Goal: Information Seeking & Learning: Learn about a topic

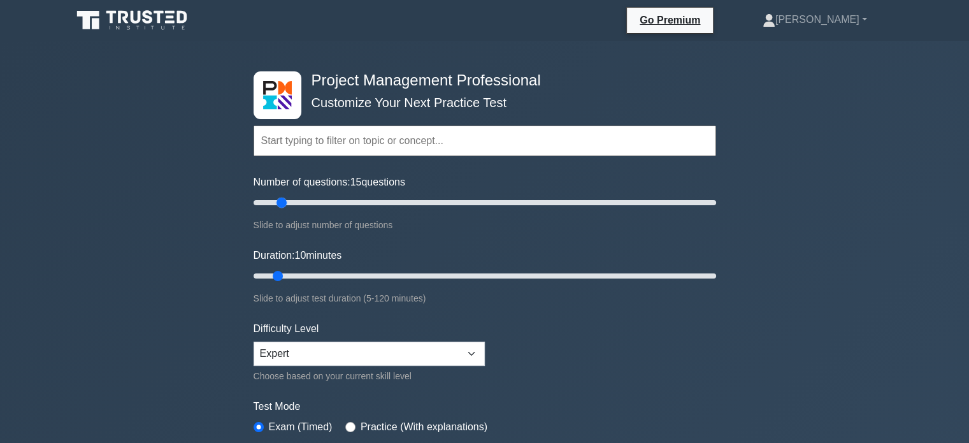
drag, startPoint x: 273, startPoint y: 206, endPoint x: 282, endPoint y: 208, distance: 9.9
type input "15"
click at [282, 208] on input "Number of questions: 15 questions" at bounding box center [485, 202] width 463 height 15
drag, startPoint x: 280, startPoint y: 279, endPoint x: 308, endPoint y: 282, distance: 27.7
type input "20"
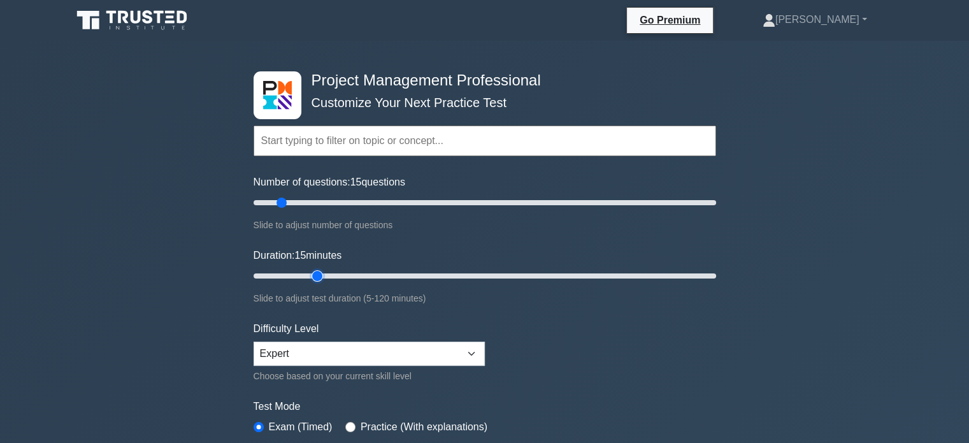
click at [308, 282] on input "Duration: 15 minutes" at bounding box center [485, 275] width 463 height 15
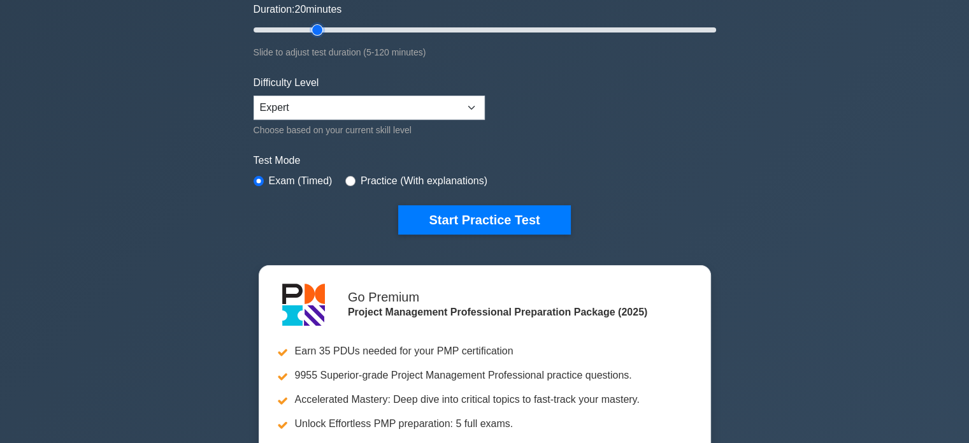
scroll to position [245, 0]
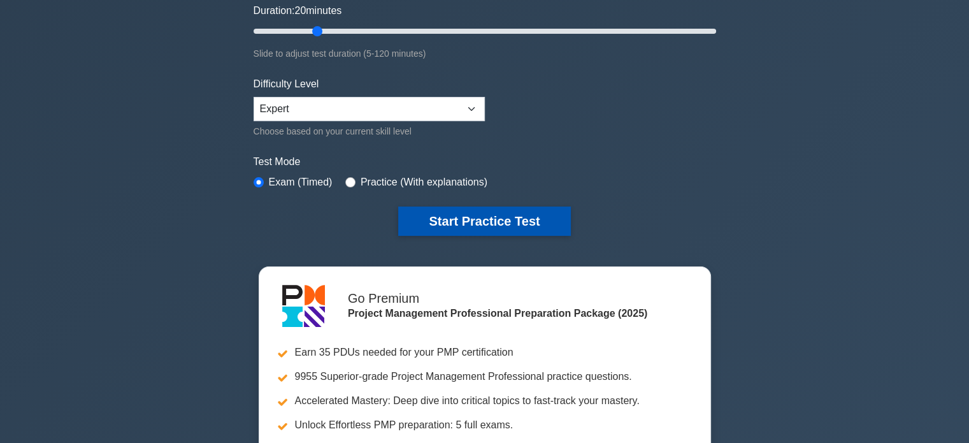
click at [539, 227] on button "Start Practice Test" at bounding box center [484, 221] width 172 height 29
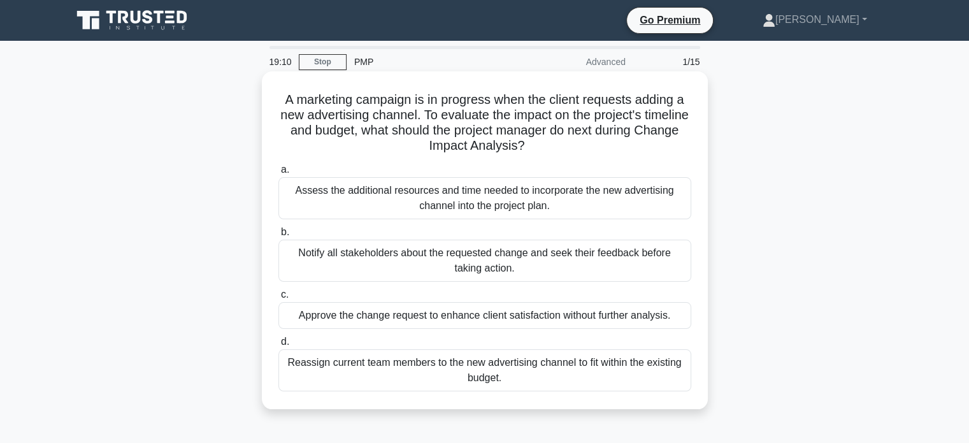
click at [568, 208] on div "Assess the additional resources and time needed to incorporate the new advertis…" at bounding box center [485, 198] width 413 height 42
click at [279, 174] on input "a. Assess the additional resources and time needed to incorporate the new adver…" at bounding box center [279, 170] width 0 height 8
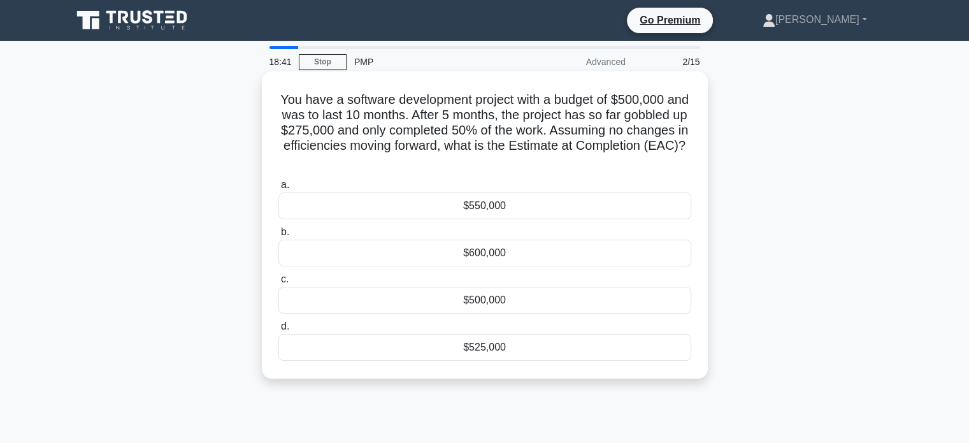
click at [510, 208] on div "$550,000" at bounding box center [485, 205] width 413 height 27
click at [279, 189] on input "a. $550,000" at bounding box center [279, 185] width 0 height 8
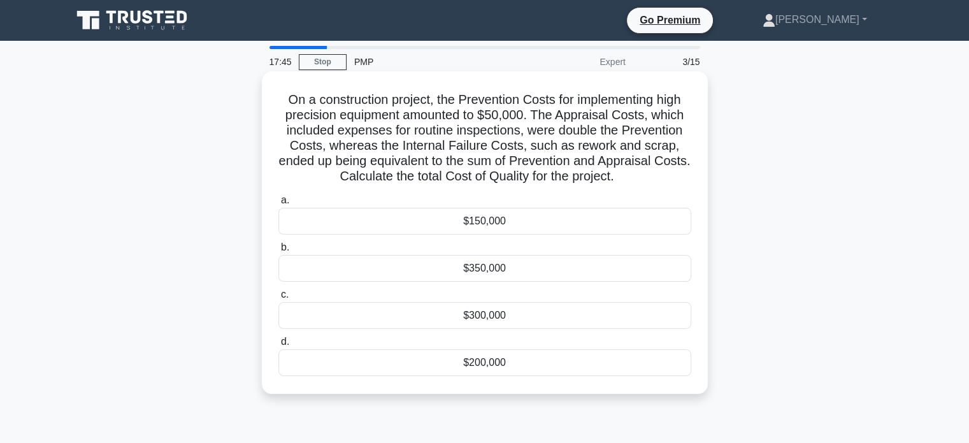
click at [509, 318] on div "$300,000" at bounding box center [485, 315] width 413 height 27
click at [279, 299] on input "c. $300,000" at bounding box center [279, 295] width 0 height 8
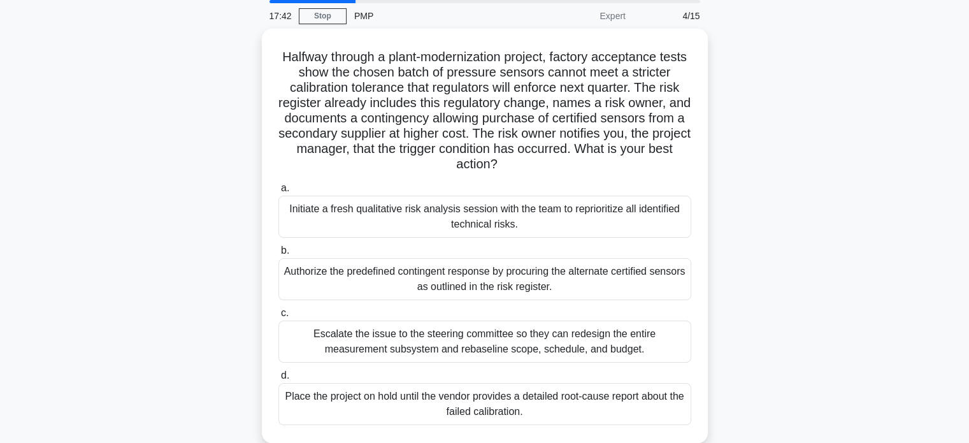
scroll to position [48, 0]
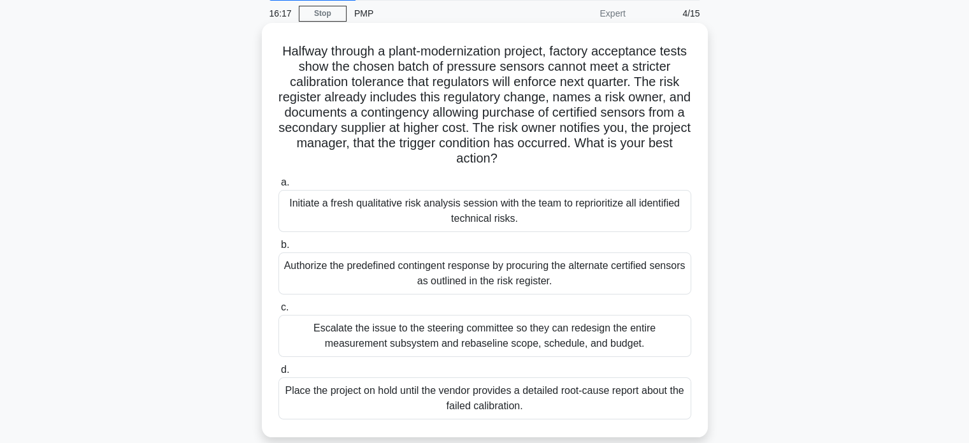
click at [701, 143] on div "Halfway through a plant-modernization project, factory acceptance tests show th…" at bounding box center [485, 230] width 436 height 404
click at [706, 143] on div "Halfway through a plant-modernization project, factory acceptance tests show th…" at bounding box center [485, 230] width 446 height 414
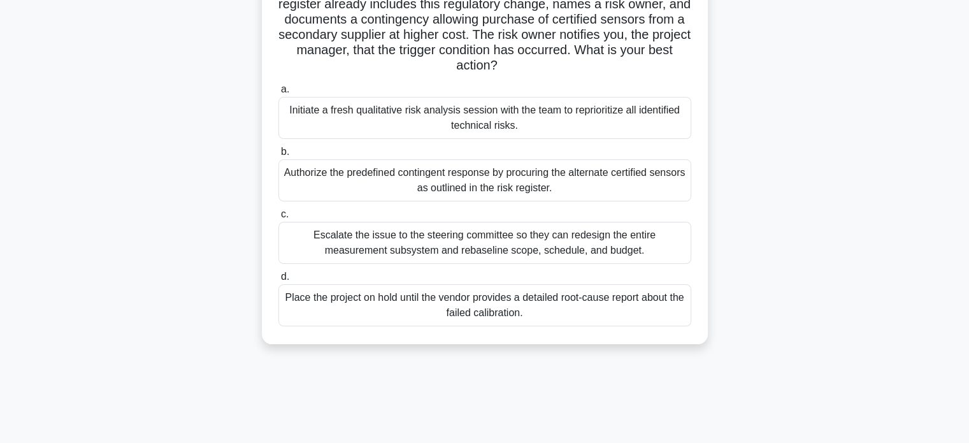
scroll to position [142, 0]
click at [609, 174] on div "Authorize the predefined contingent response by procuring the alternate certifi…" at bounding box center [485, 180] width 413 height 42
click at [279, 156] on input "b. Authorize the predefined contingent response by procuring the alternate cert…" at bounding box center [279, 151] width 0 height 8
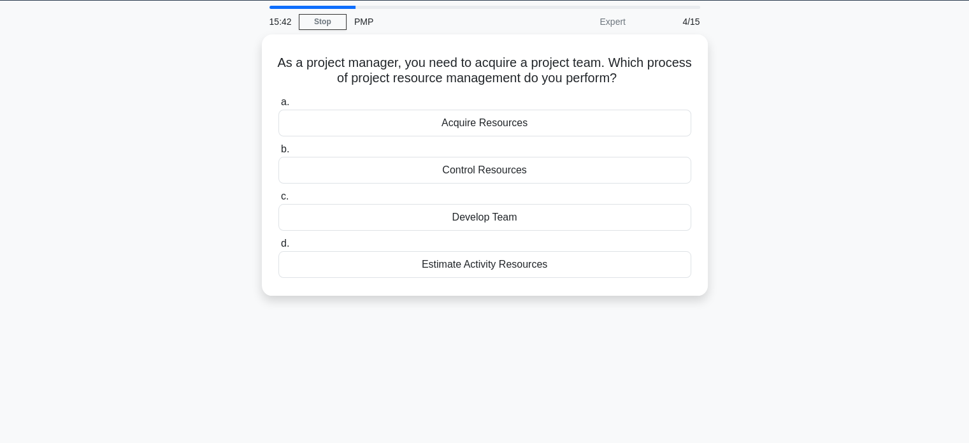
scroll to position [0, 0]
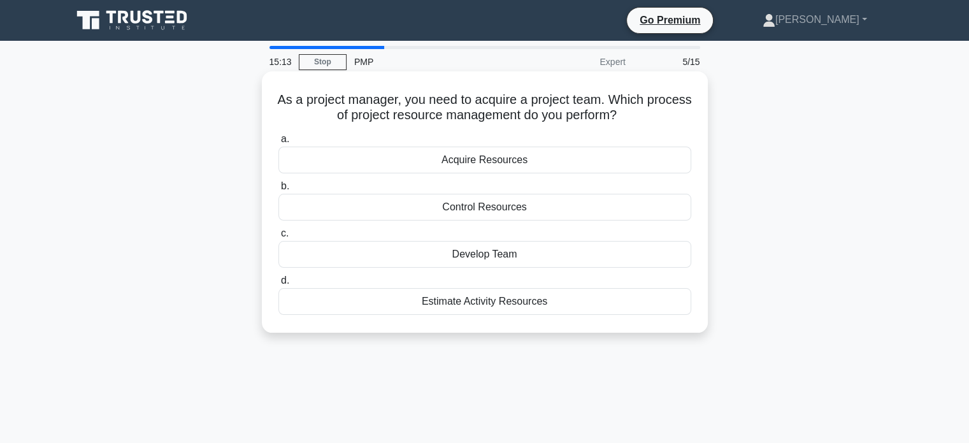
click at [530, 257] on div "Develop Team" at bounding box center [485, 254] width 413 height 27
click at [279, 238] on input "c. Develop Team" at bounding box center [279, 233] width 0 height 8
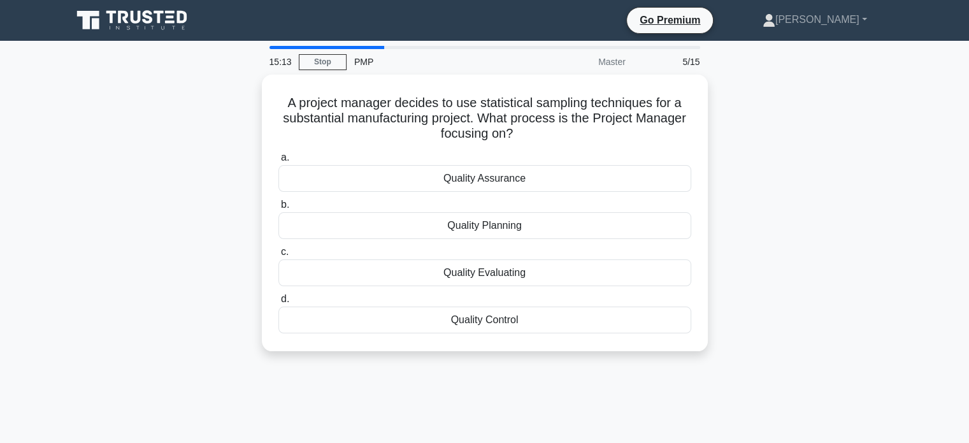
click at [530, 259] on div "Quality Evaluating" at bounding box center [485, 272] width 413 height 27
click at [279, 256] on input "c. Quality Evaluating" at bounding box center [279, 252] width 0 height 8
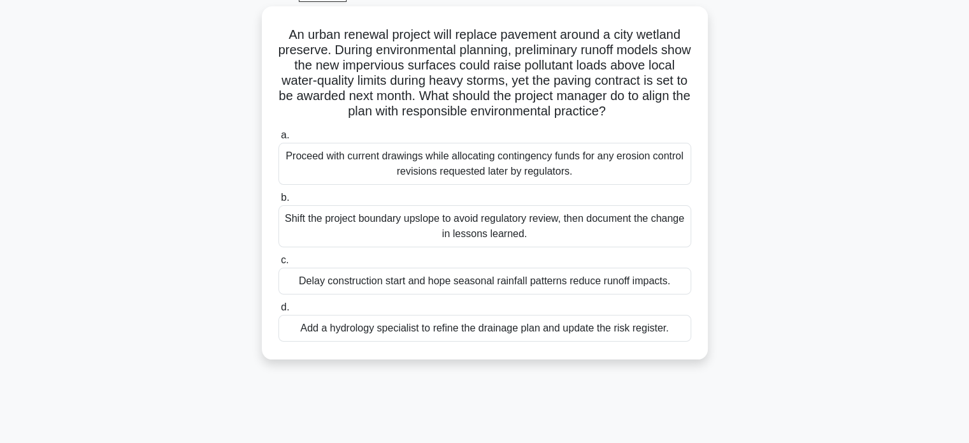
scroll to position [69, 0]
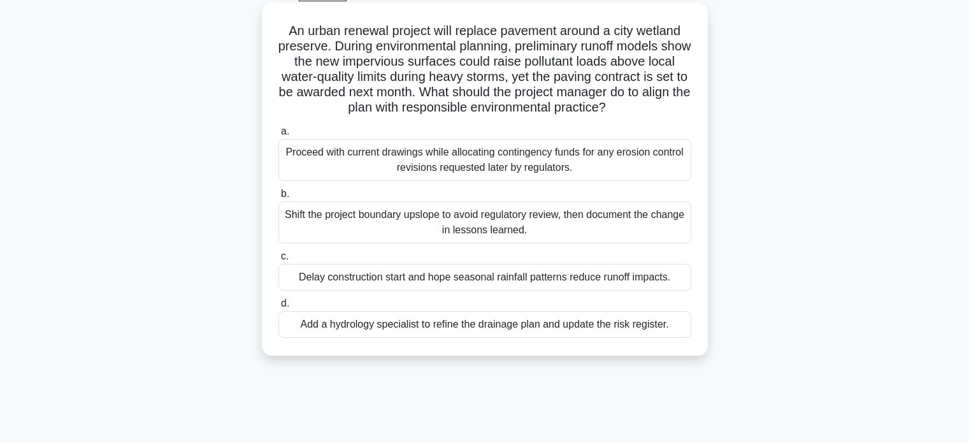
click at [662, 333] on div "Add a hydrology specialist to refine the drainage plan and update the risk regi…" at bounding box center [485, 324] width 413 height 27
click at [279, 308] on input "d. Add a hydrology specialist to refine the drainage plan and update the risk r…" at bounding box center [279, 304] width 0 height 8
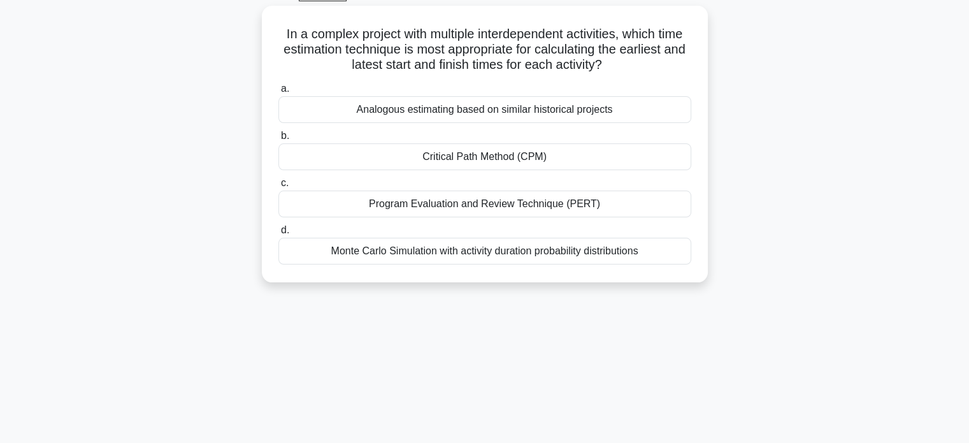
scroll to position [0, 0]
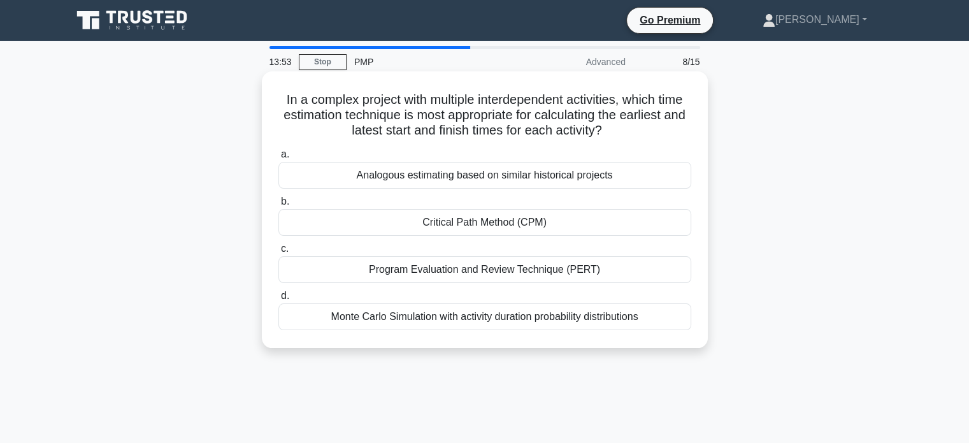
click at [576, 222] on div "Critical Path Method (CPM)" at bounding box center [485, 222] width 413 height 27
click at [279, 206] on input "b. Critical Path Method (CPM)" at bounding box center [279, 202] width 0 height 8
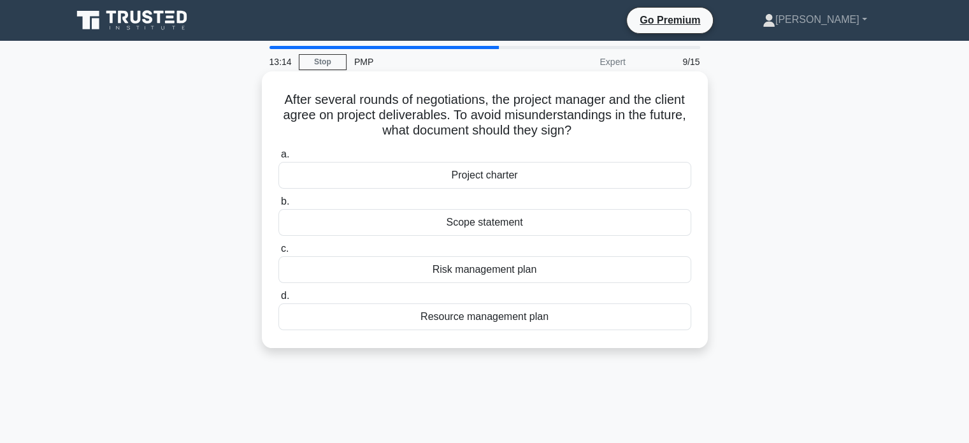
click at [489, 174] on div "Project charter" at bounding box center [485, 175] width 413 height 27
click at [279, 159] on input "a. Project charter" at bounding box center [279, 154] width 0 height 8
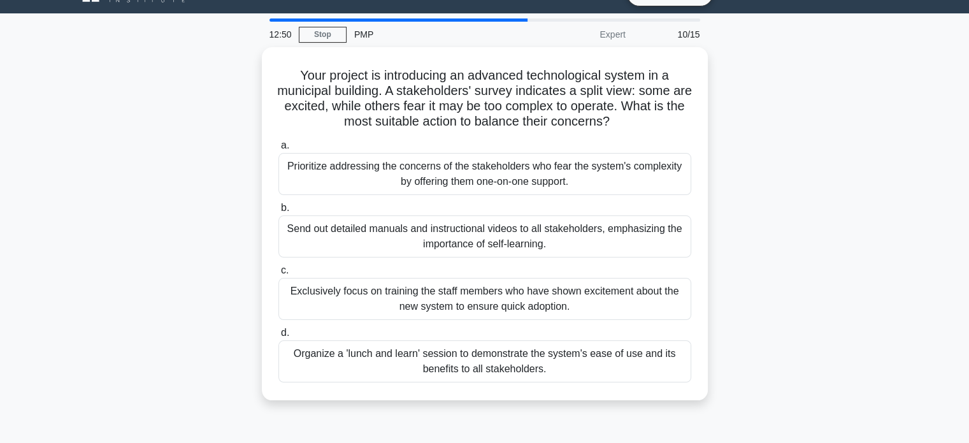
scroll to position [32, 0]
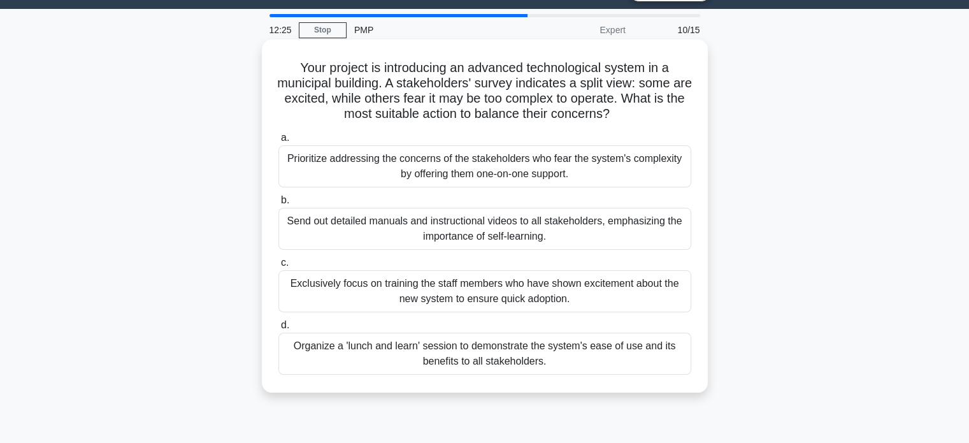
click at [577, 168] on div "Prioritize addressing the concerns of the stakeholders who fear the system's co…" at bounding box center [485, 166] width 413 height 42
click at [279, 142] on input "a. Prioritize addressing the concerns of the stakeholders who fear the system's…" at bounding box center [279, 138] width 0 height 8
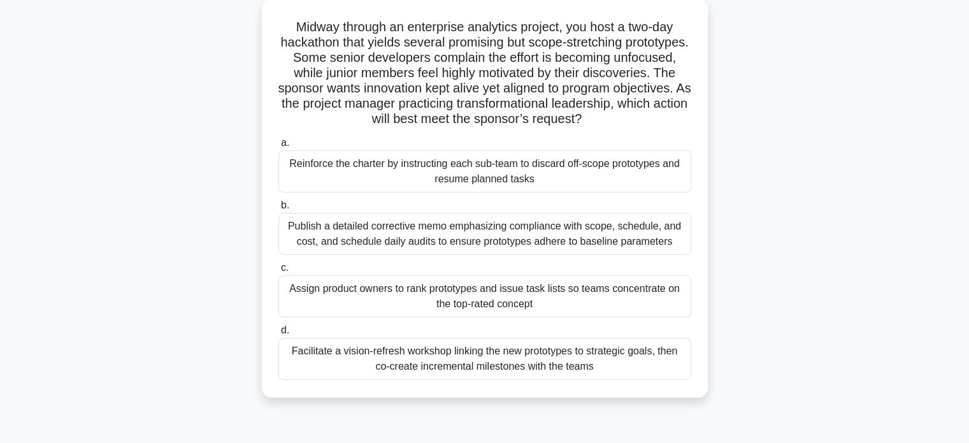
scroll to position [93, 0]
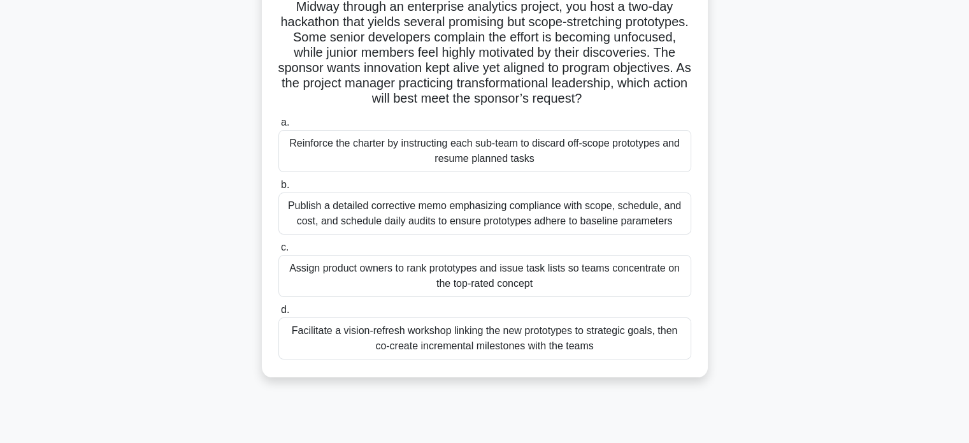
click at [611, 340] on div "Facilitate a vision-refresh workshop linking the new prototypes to strategic go…" at bounding box center [485, 338] width 413 height 42
click at [279, 314] on input "d. Facilitate a vision-refresh workshop linking the new prototypes to strategic…" at bounding box center [279, 310] width 0 height 8
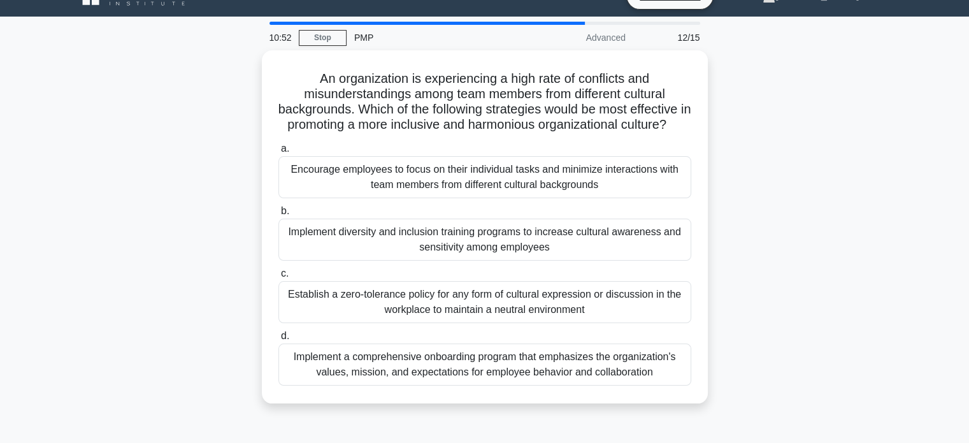
scroll to position [31, 0]
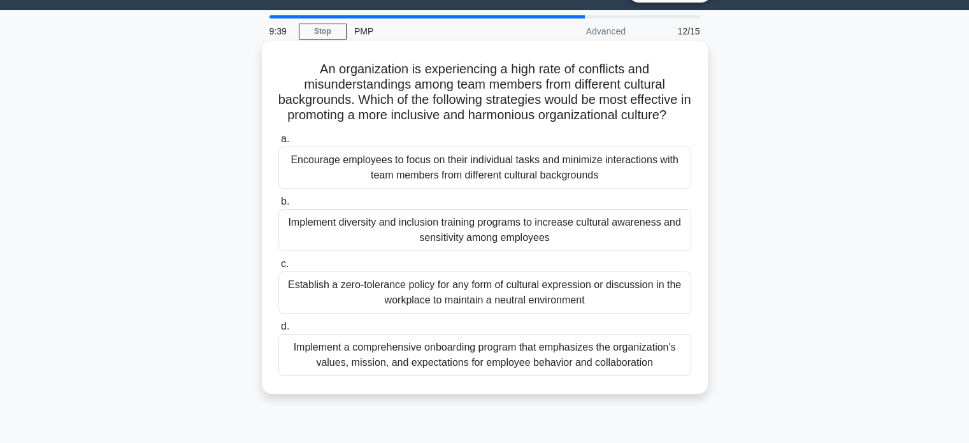
click at [607, 250] on div "Implement diversity and inclusion training programs to increase cultural awaren…" at bounding box center [485, 230] width 413 height 42
click at [279, 206] on input "b. Implement diversity and inclusion training programs to increase cultural awa…" at bounding box center [279, 202] width 0 height 8
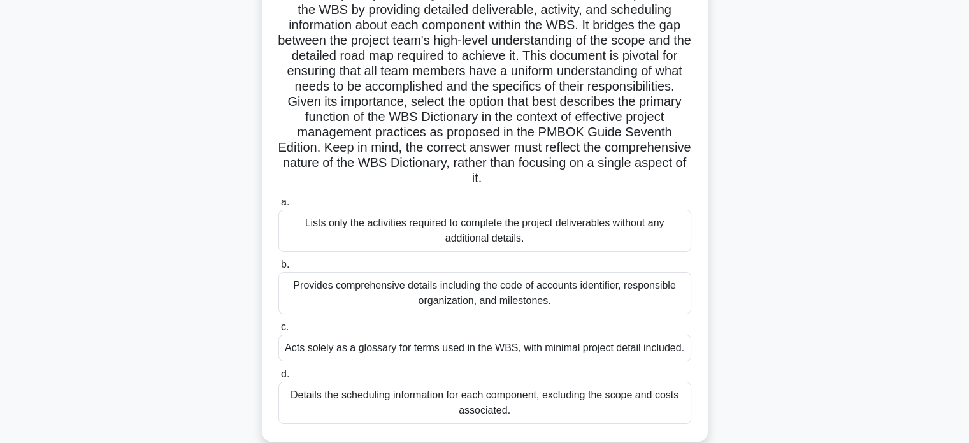
scroll to position [161, 0]
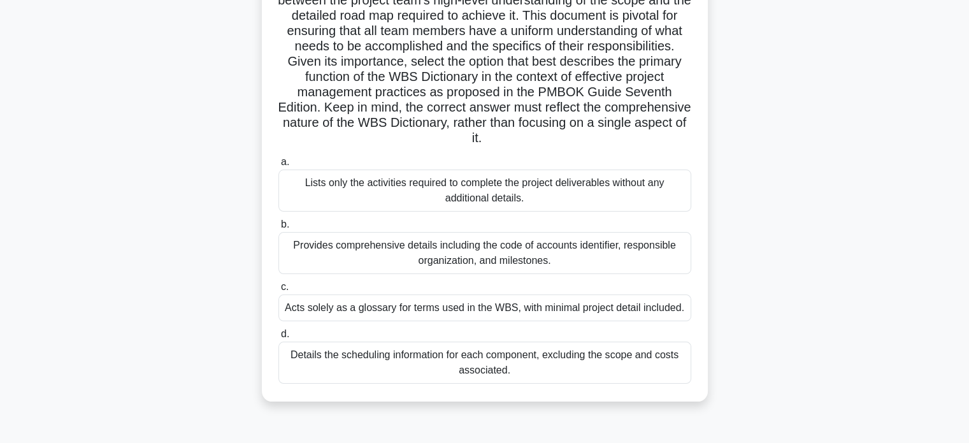
click at [658, 249] on div "Provides comprehensive details including the code of accounts identifier, respo…" at bounding box center [485, 253] width 413 height 42
click at [279, 229] on input "b. Provides comprehensive details including the code of accounts identifier, re…" at bounding box center [279, 225] width 0 height 8
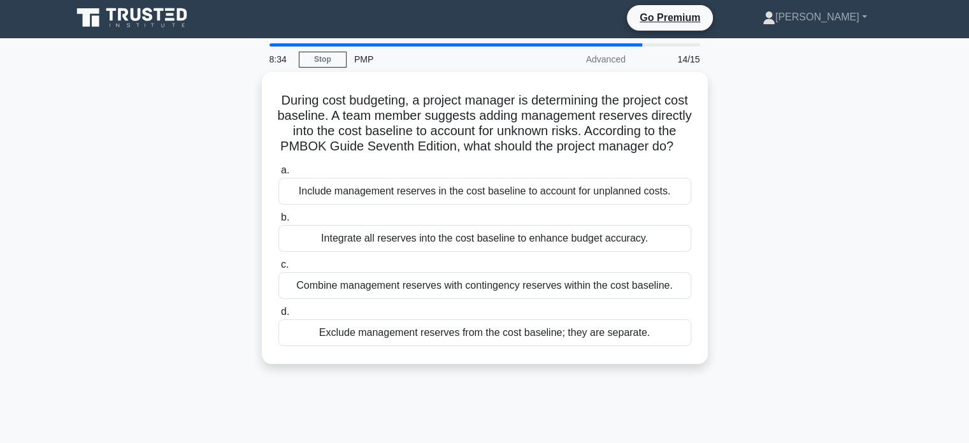
scroll to position [0, 0]
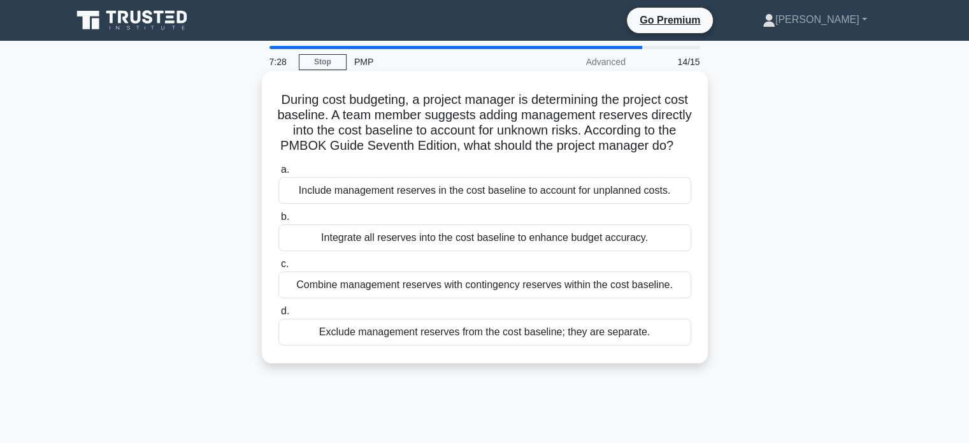
click at [642, 251] on div "Integrate all reserves into the cost baseline to enhance budget accuracy." at bounding box center [485, 237] width 413 height 27
click at [279, 221] on input "b. Integrate all reserves into the cost baseline to enhance budget accuracy." at bounding box center [279, 217] width 0 height 8
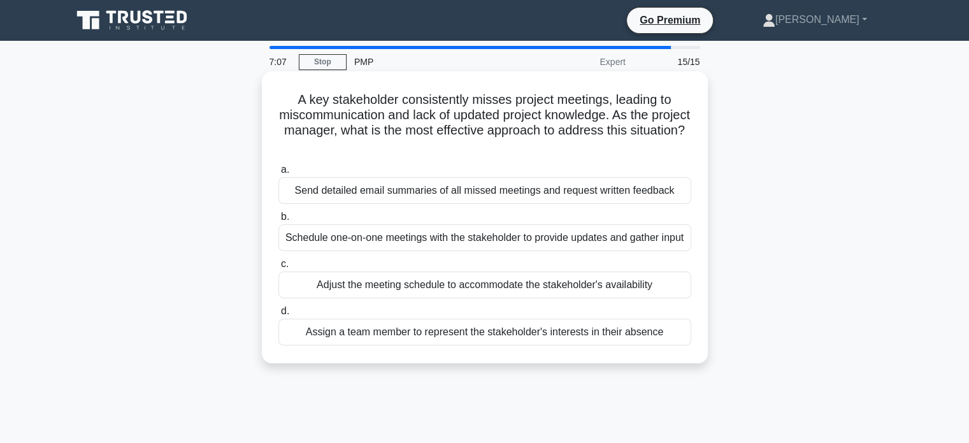
click at [656, 251] on div "Schedule one-on-one meetings with the stakeholder to provide updates and gather…" at bounding box center [485, 237] width 413 height 27
click at [279, 221] on input "b. Schedule one-on-one meetings with the stakeholder to provide updates and gat…" at bounding box center [279, 217] width 0 height 8
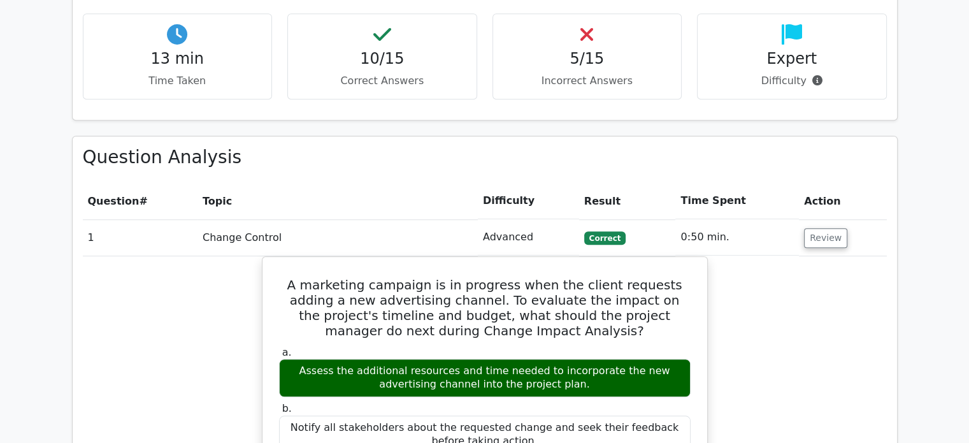
scroll to position [1101, 0]
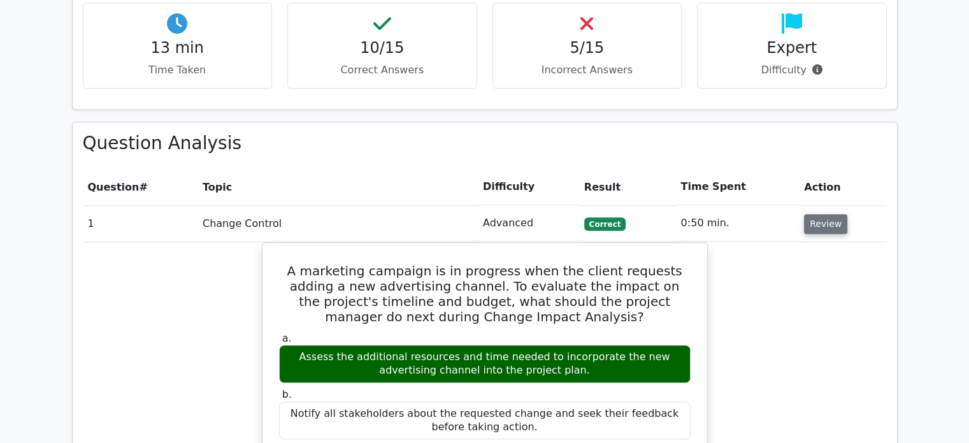
click at [813, 214] on button "Review" at bounding box center [825, 224] width 43 height 20
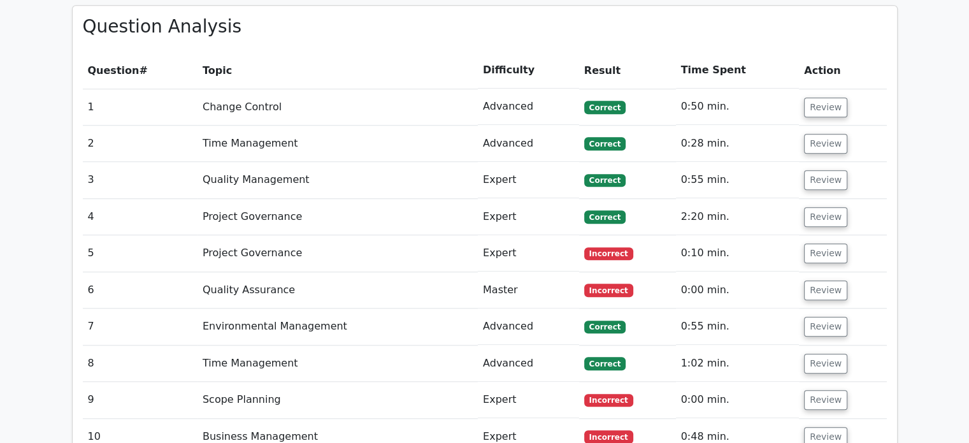
scroll to position [1224, 0]
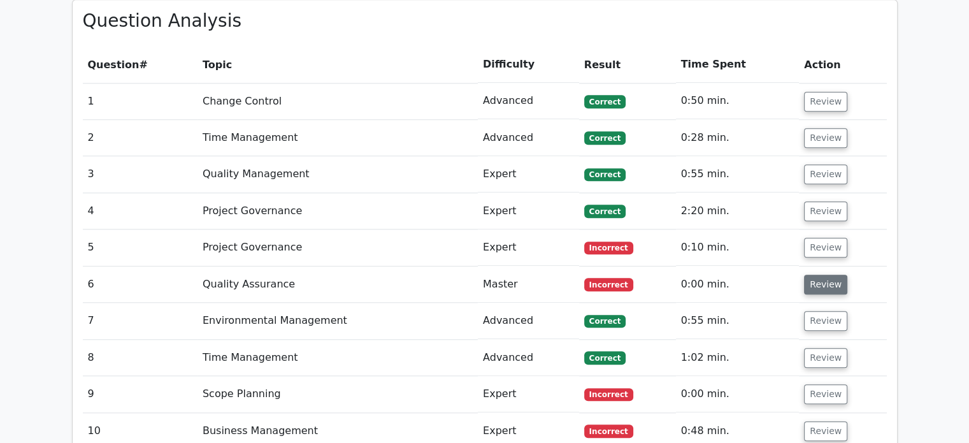
click at [818, 275] on button "Review" at bounding box center [825, 285] width 43 height 20
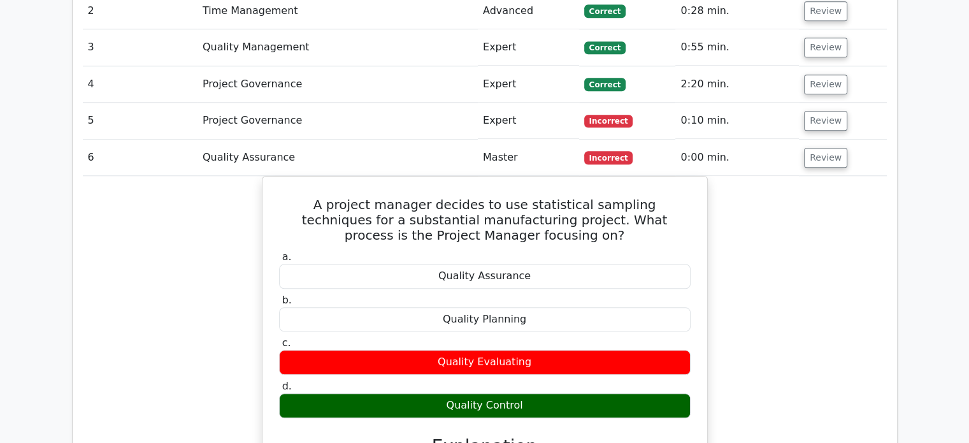
scroll to position [1358, 0]
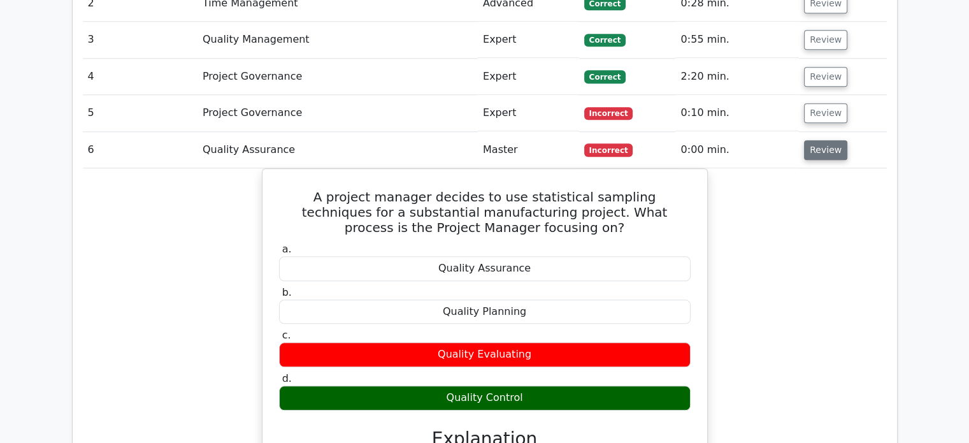
click at [818, 140] on button "Review" at bounding box center [825, 150] width 43 height 20
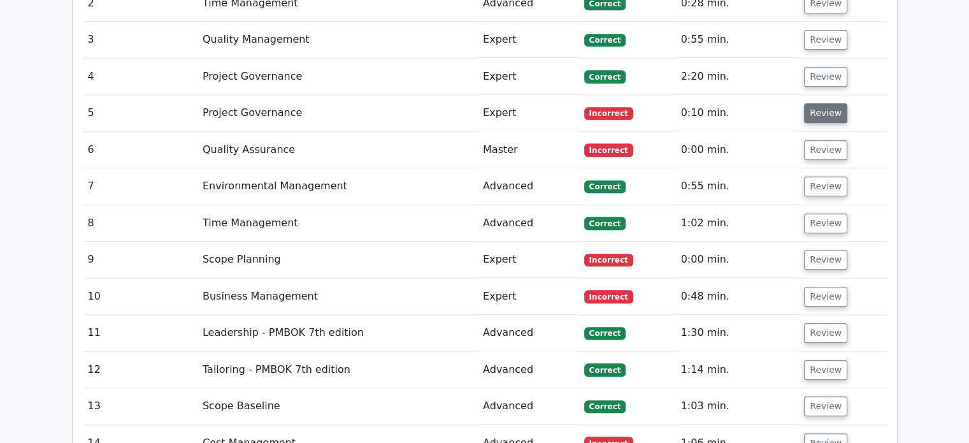
click at [821, 103] on button "Review" at bounding box center [825, 113] width 43 height 20
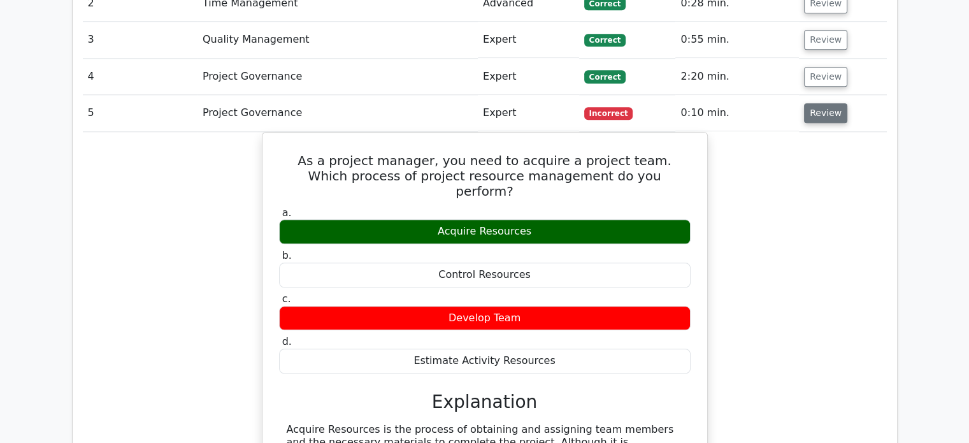
click at [815, 103] on button "Review" at bounding box center [825, 113] width 43 height 20
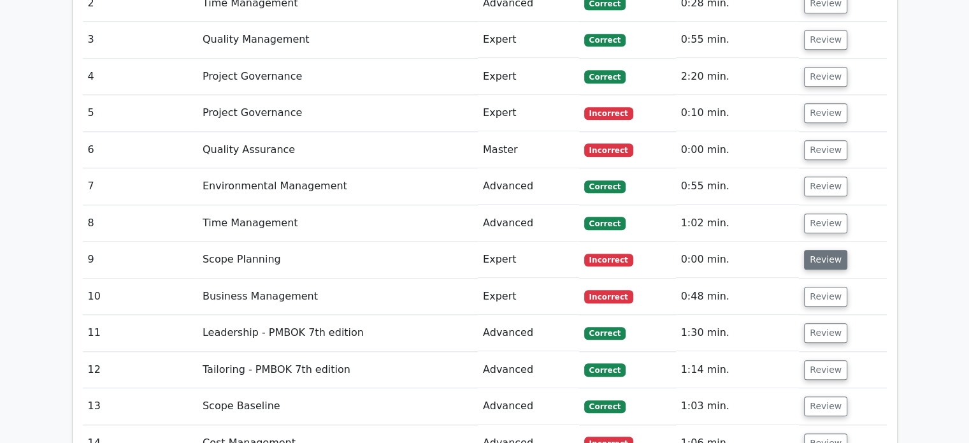
click at [816, 250] on button "Review" at bounding box center [825, 260] width 43 height 20
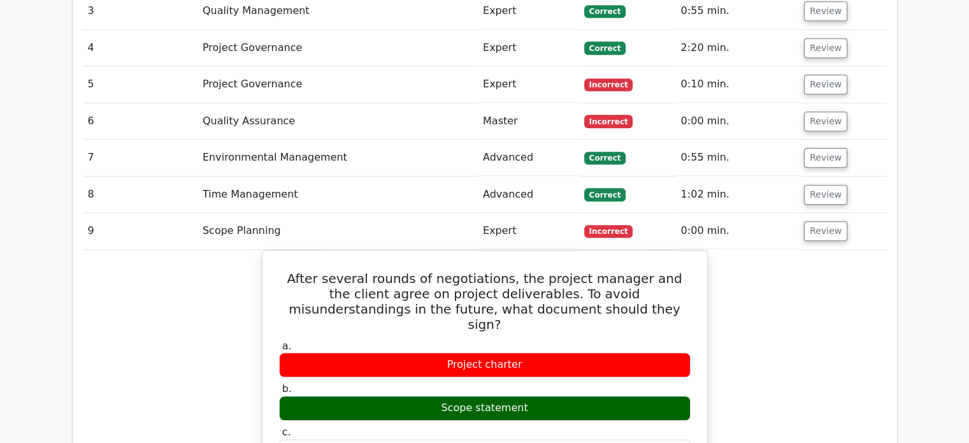
scroll to position [1458, 0]
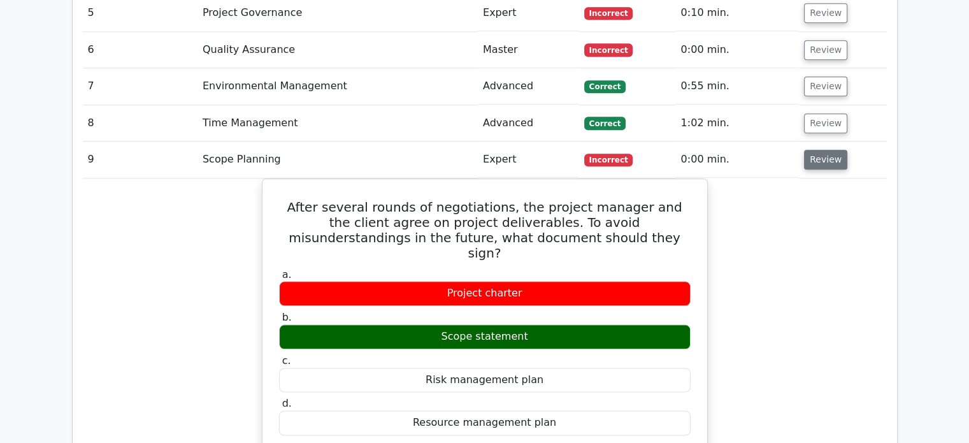
click at [817, 150] on button "Review" at bounding box center [825, 160] width 43 height 20
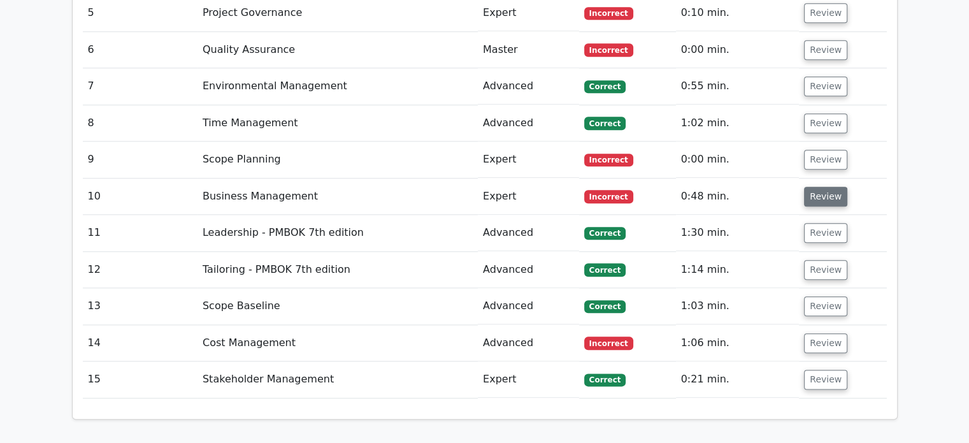
click at [814, 187] on button "Review" at bounding box center [825, 197] width 43 height 20
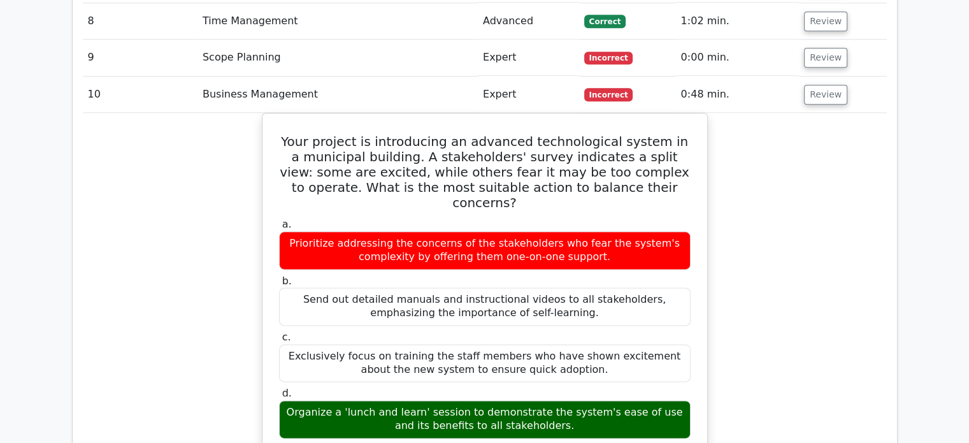
scroll to position [1530, 0]
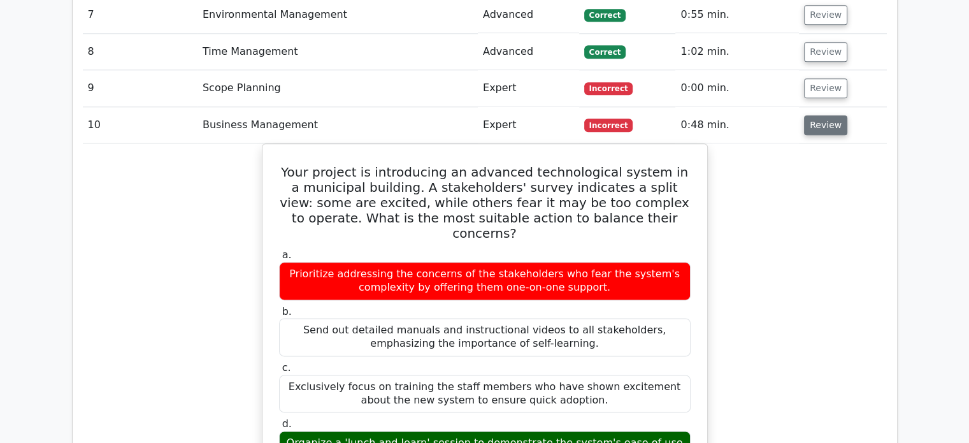
click at [816, 115] on button "Review" at bounding box center [825, 125] width 43 height 20
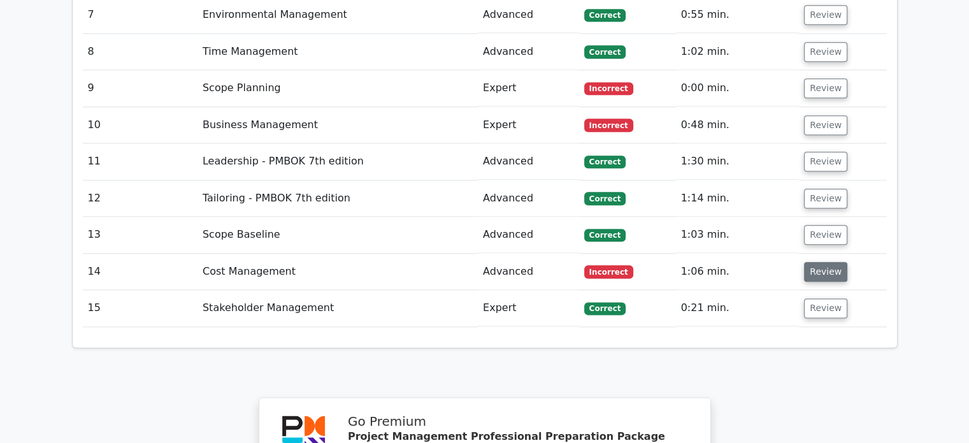
click at [825, 262] on button "Review" at bounding box center [825, 272] width 43 height 20
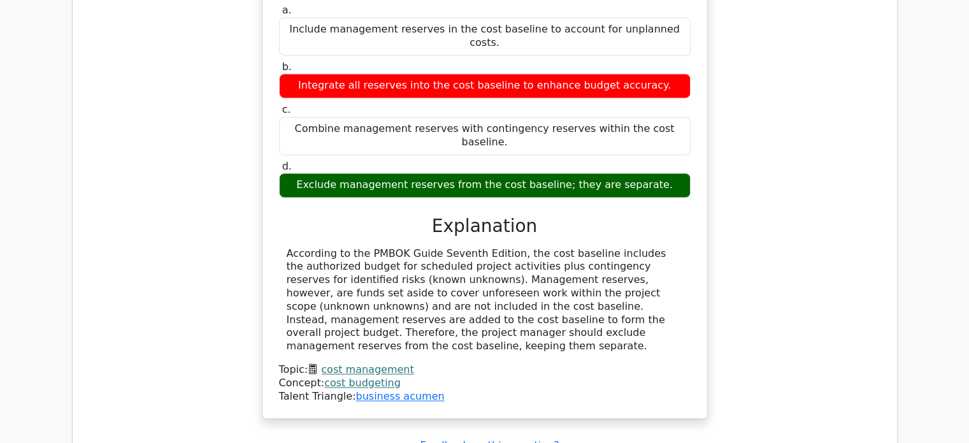
scroll to position [0, 8]
